Goal: Task Accomplishment & Management: Use online tool/utility

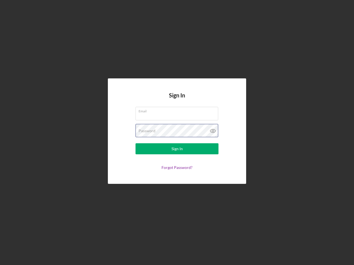
click at [177, 133] on div "Password" at bounding box center [176, 131] width 83 height 14
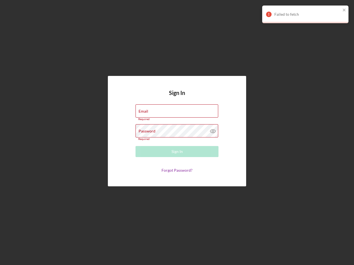
click at [213, 131] on icon at bounding box center [213, 131] width 14 height 14
